Goal: Navigation & Orientation: Find specific page/section

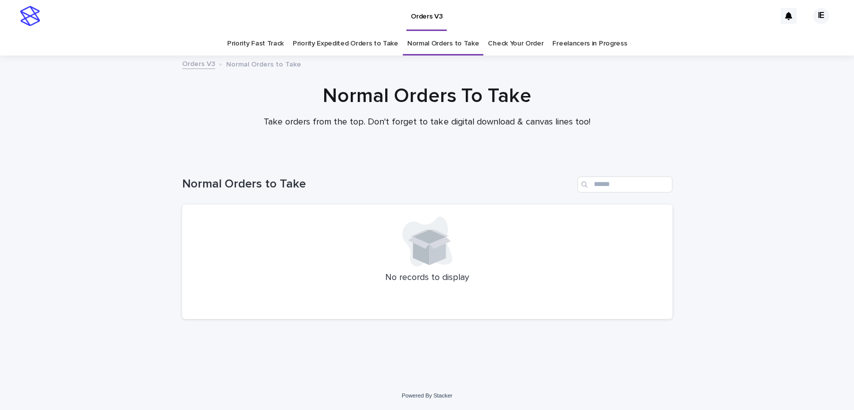
click at [346, 48] on link "Priority Expedited Orders to Take" at bounding box center [346, 44] width 106 height 24
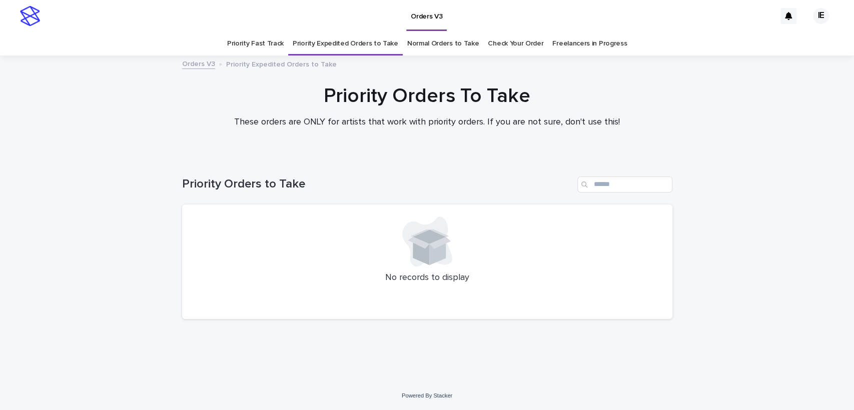
click at [440, 46] on link "Normal Orders to Take" at bounding box center [443, 44] width 72 height 24
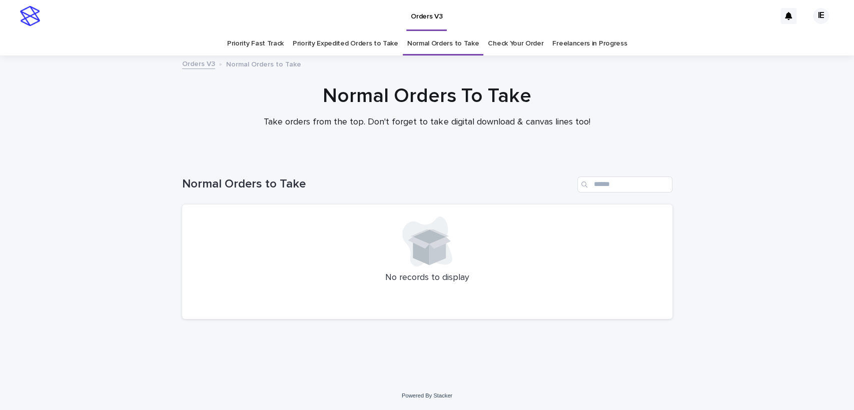
click at [605, 149] on div at bounding box center [427, 106] width 854 height 100
